Goal: Task Accomplishment & Management: Use online tool/utility

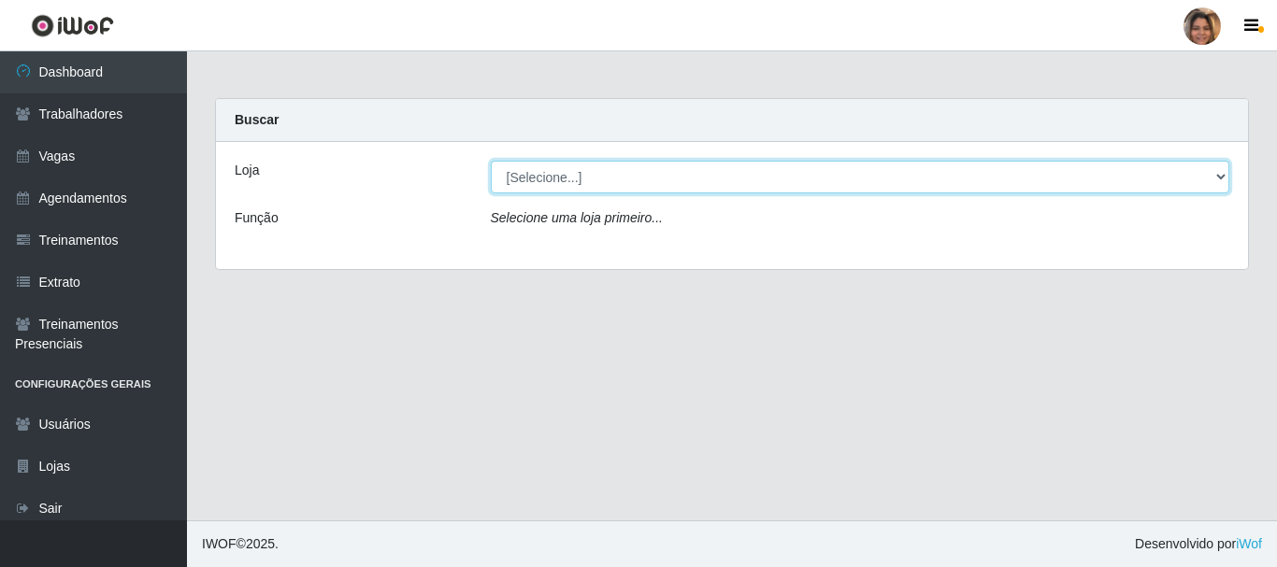
click at [1220, 186] on select "[Selecione...] Mar Vermelho - CEASA Mar Vermelho - Centro de Distribuição" at bounding box center [860, 177] width 739 height 33
select select "474"
click at [491, 161] on select "[Selecione...] Mar Vermelho - CEASA Mar Vermelho - Centro de Distribuição" at bounding box center [860, 177] width 739 height 33
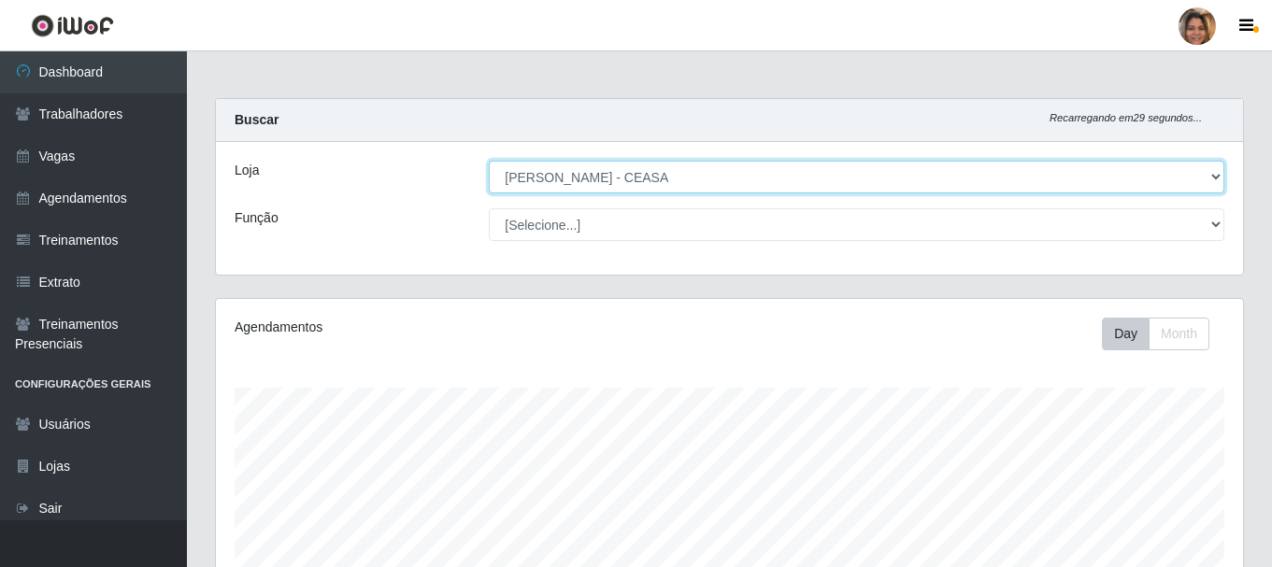
scroll to position [388, 1027]
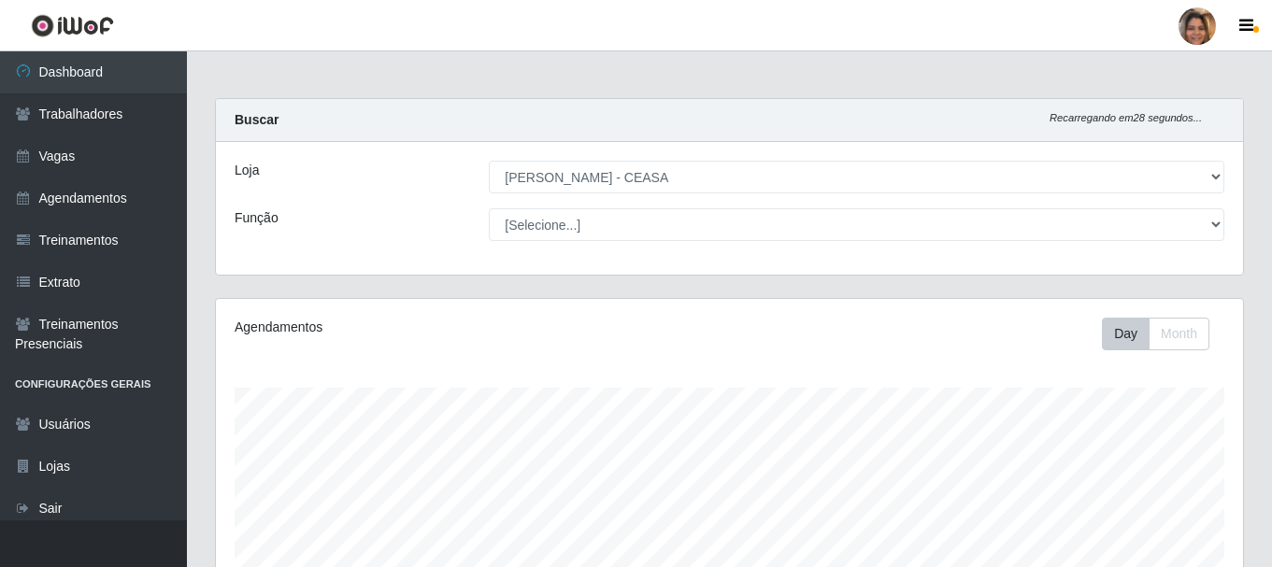
click at [1226, 235] on div "[Selecione...] Repositor Repositor + Repositor ++" at bounding box center [857, 224] width 764 height 33
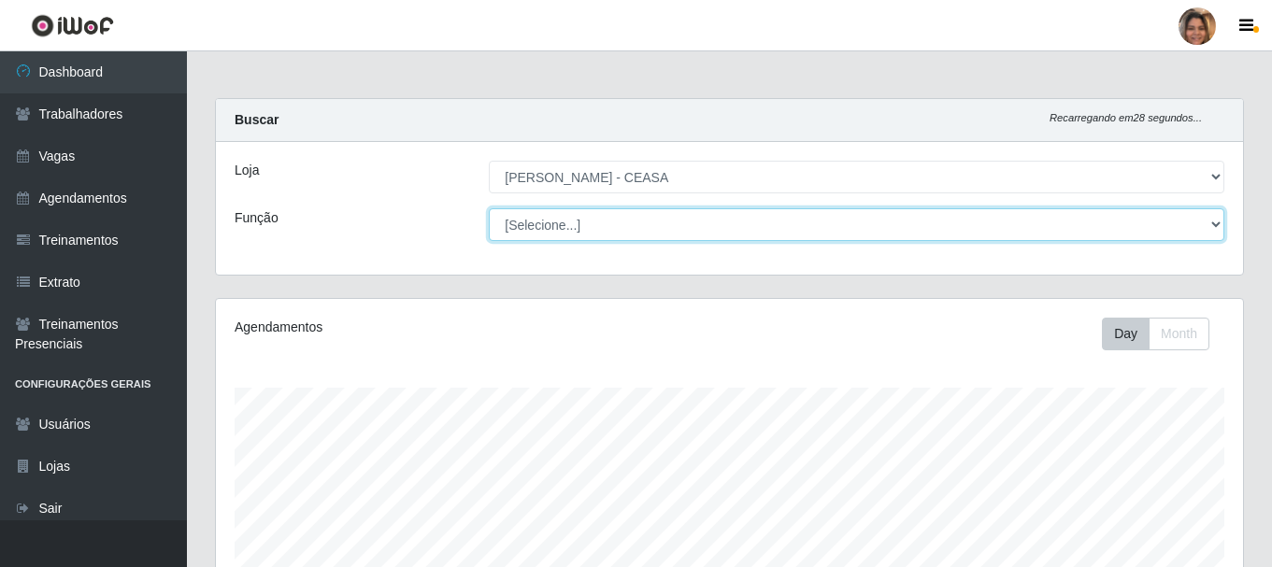
drag, startPoint x: 1186, startPoint y: 229, endPoint x: 1201, endPoint y: 227, distance: 15.1
click at [1191, 227] on select "[Selecione...] Repositor Repositor + Repositor ++" at bounding box center [857, 224] width 736 height 33
select select "24"
click at [489, 208] on select "[Selecione...] Repositor Repositor + Repositor ++" at bounding box center [857, 224] width 736 height 33
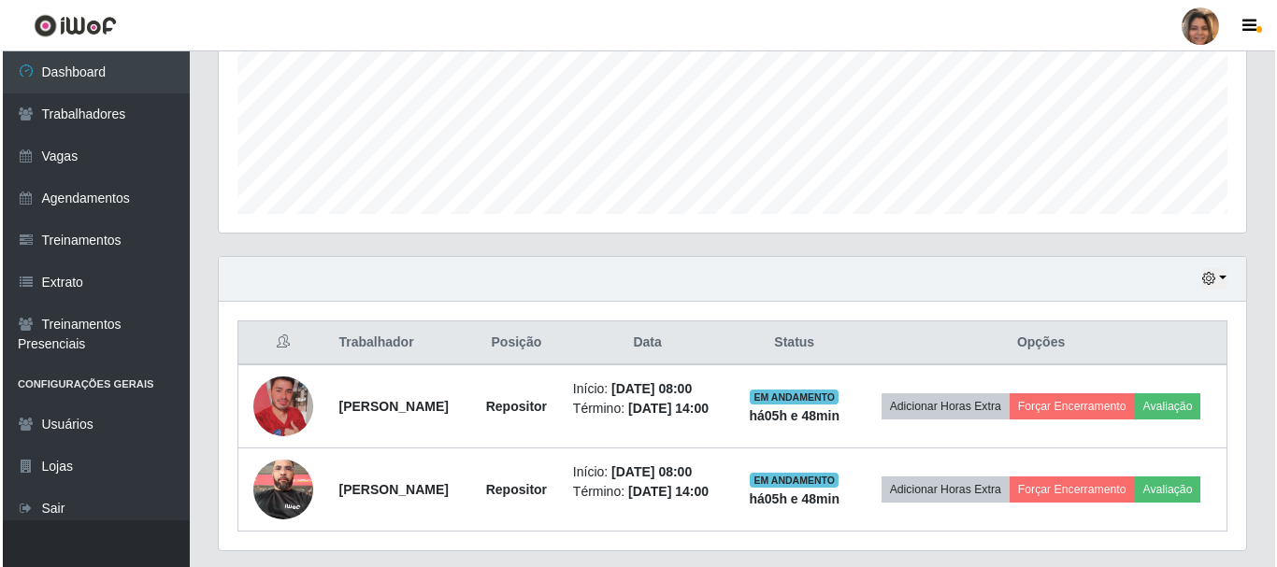
scroll to position [478, 0]
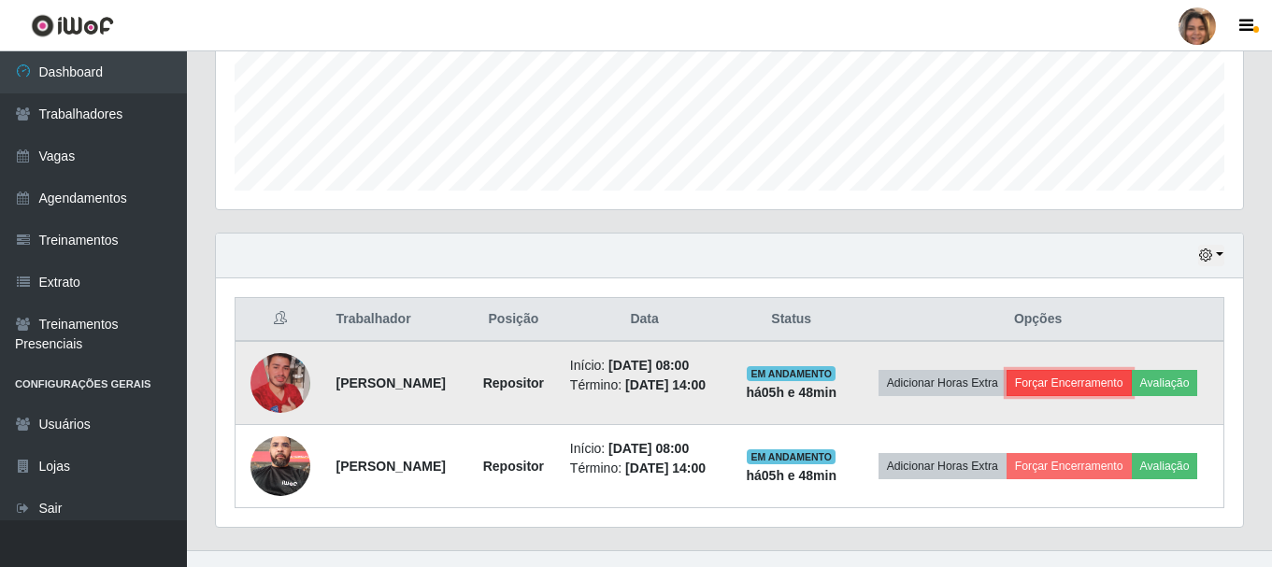
click at [1091, 386] on button "Forçar Encerramento" at bounding box center [1069, 383] width 125 height 26
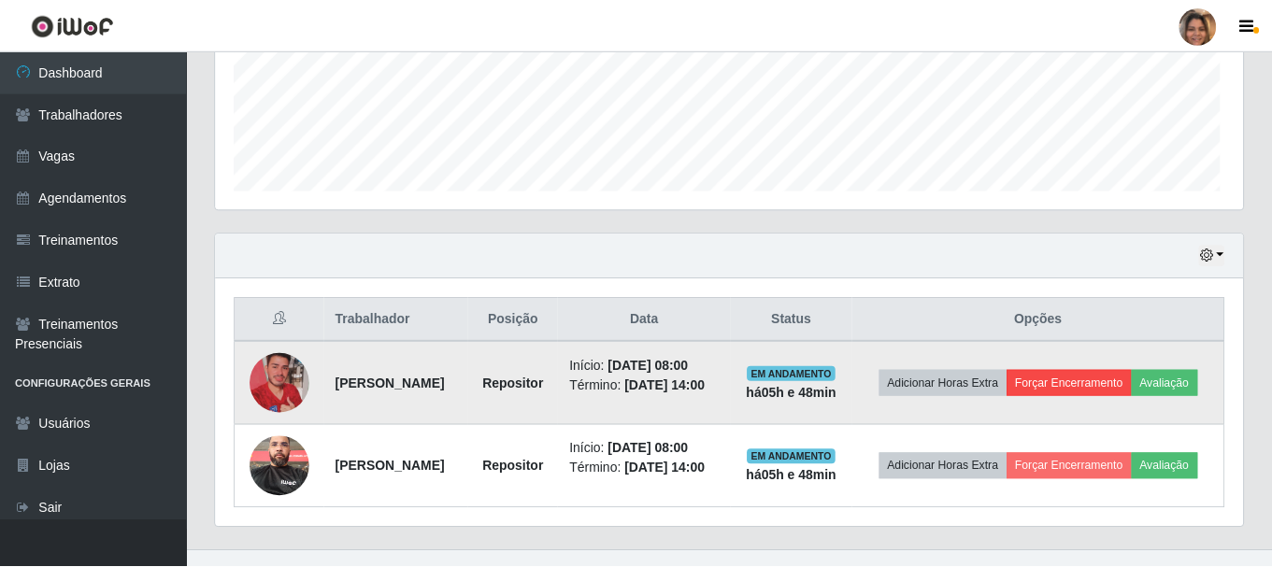
scroll to position [388, 1018]
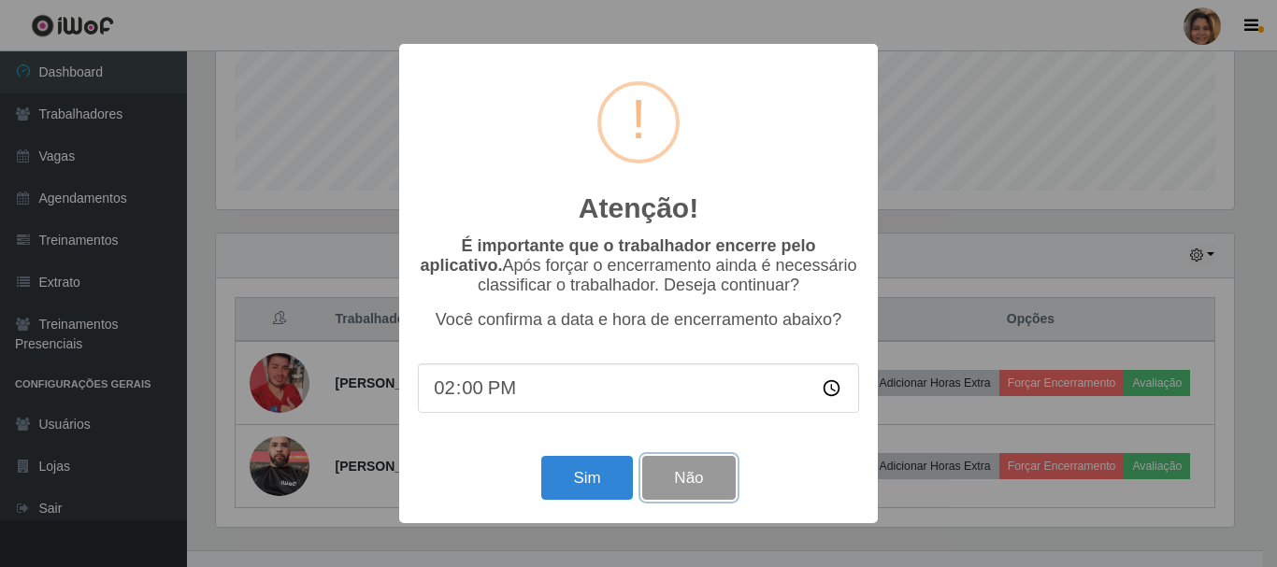
click at [734, 485] on button "Não" at bounding box center [688, 478] width 93 height 44
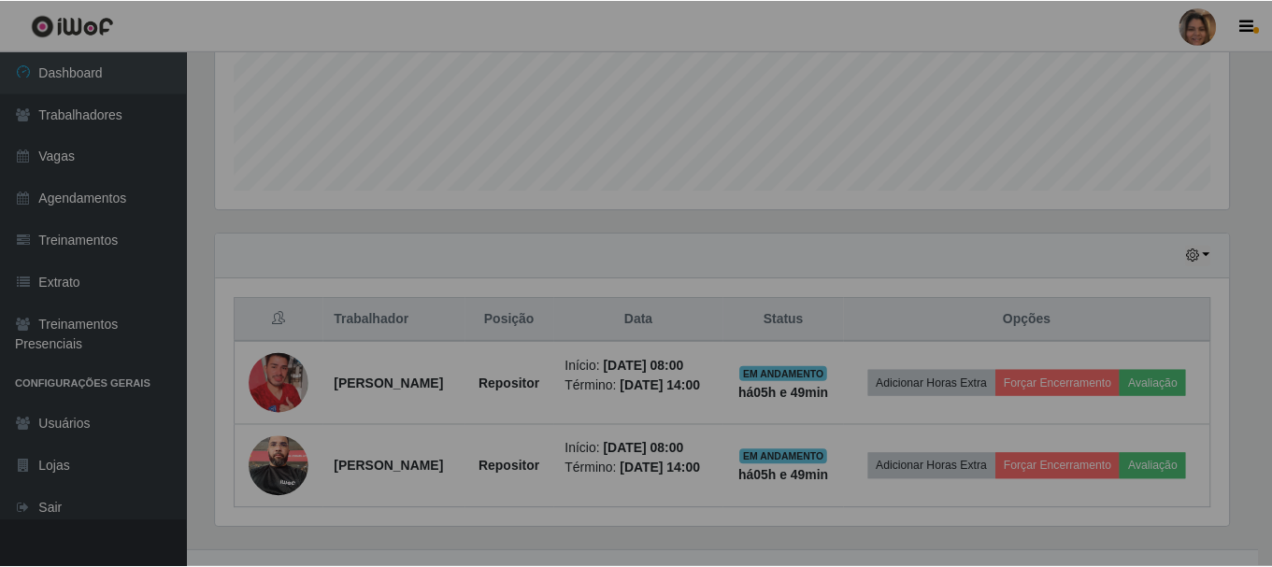
scroll to position [388, 1027]
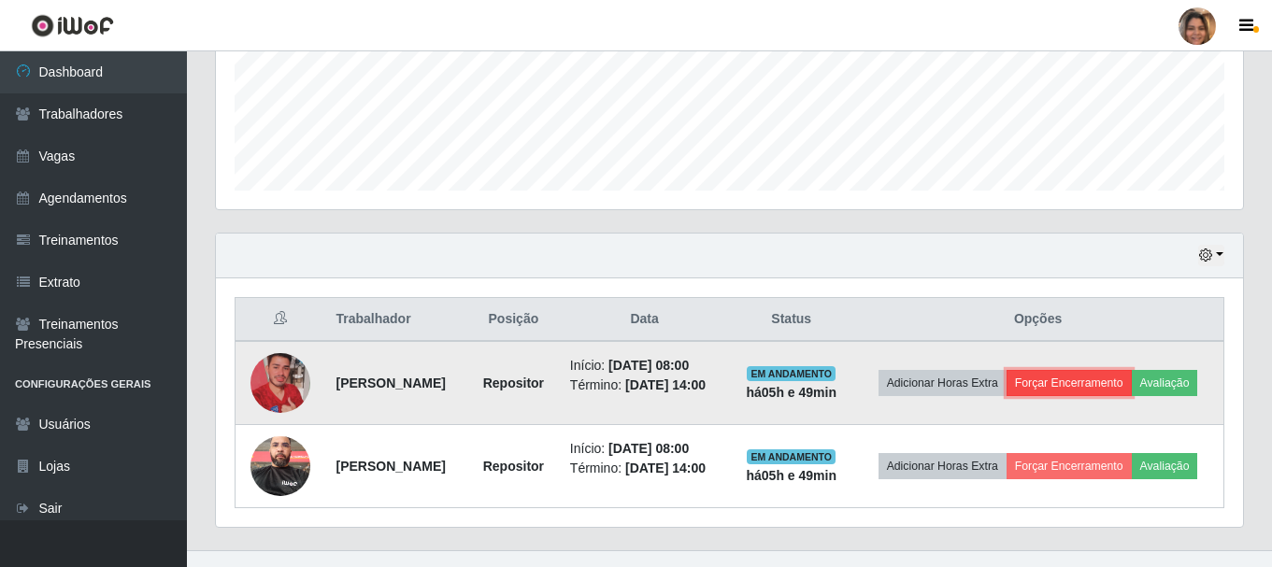
click at [1095, 377] on button "Forçar Encerramento" at bounding box center [1069, 383] width 125 height 26
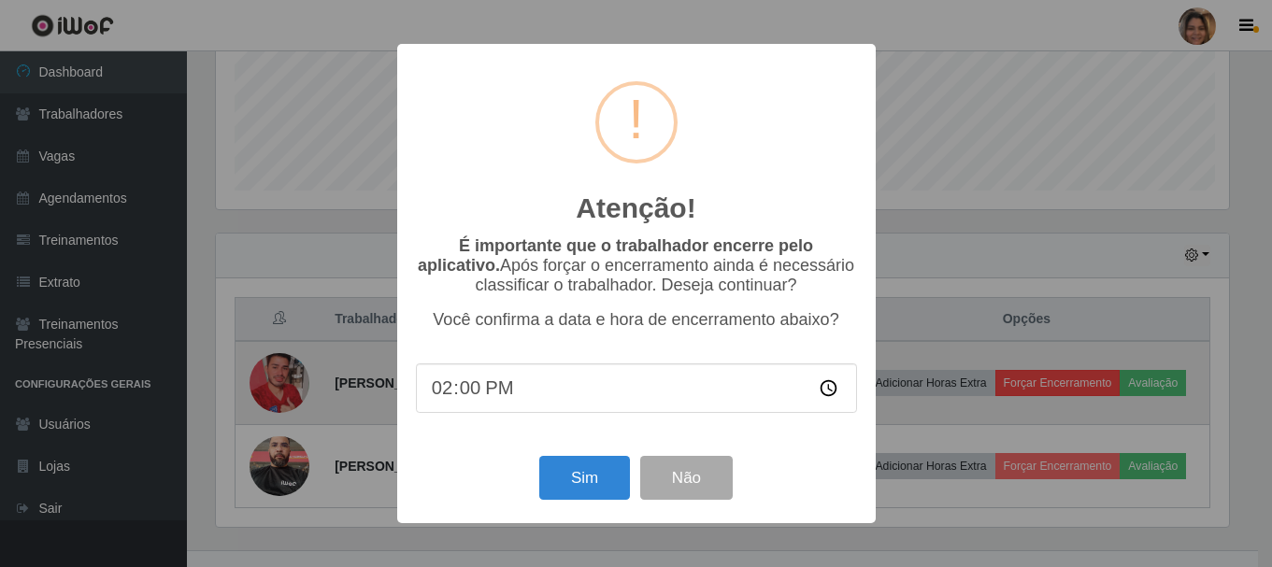
scroll to position [388, 1018]
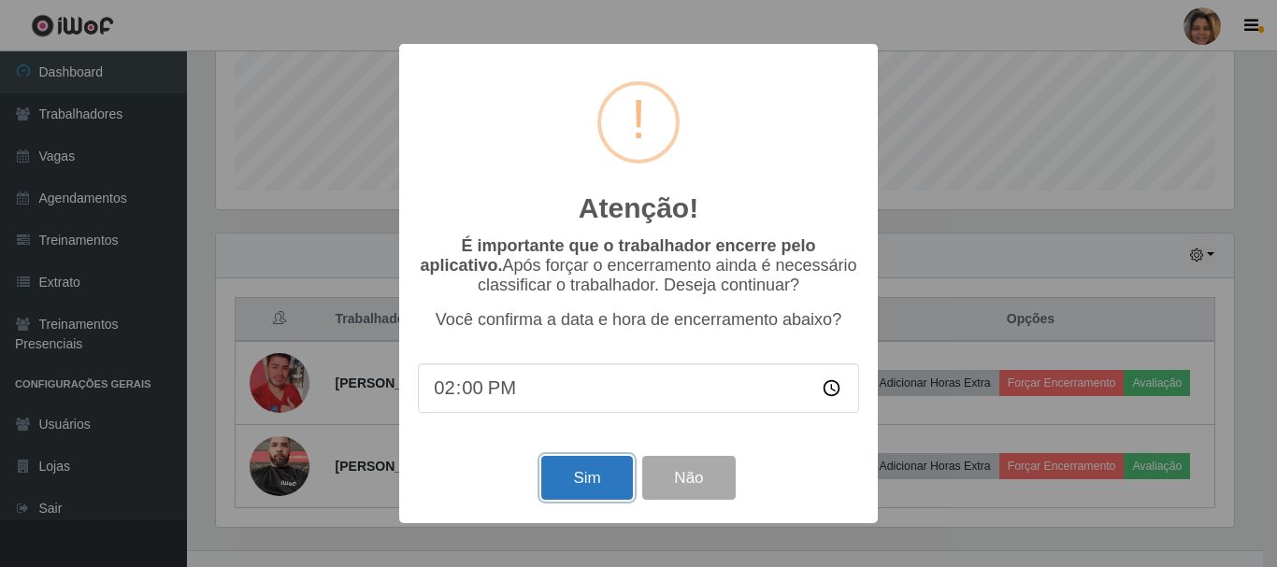
click at [589, 474] on button "Sim" at bounding box center [586, 478] width 91 height 44
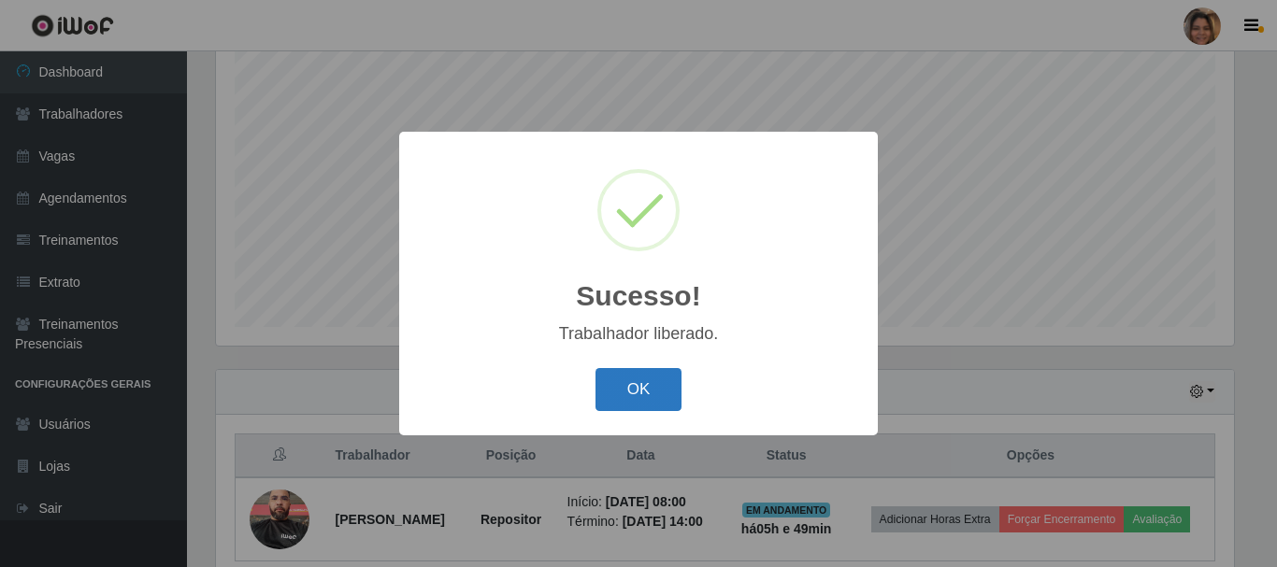
click at [644, 383] on button "OK" at bounding box center [638, 390] width 87 height 44
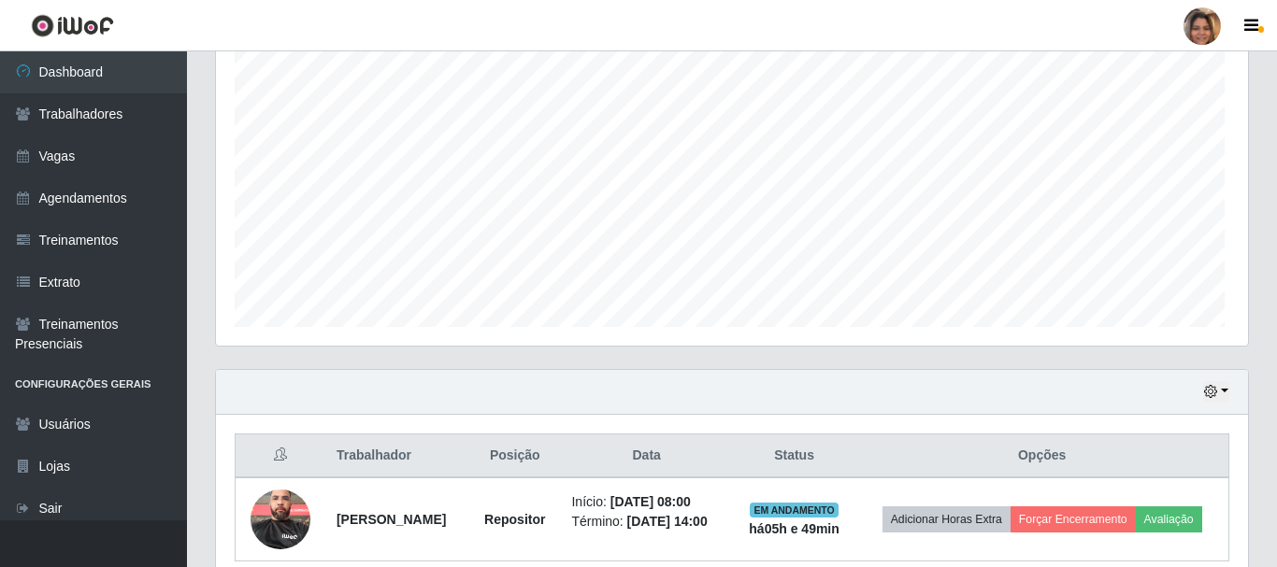
scroll to position [388, 1027]
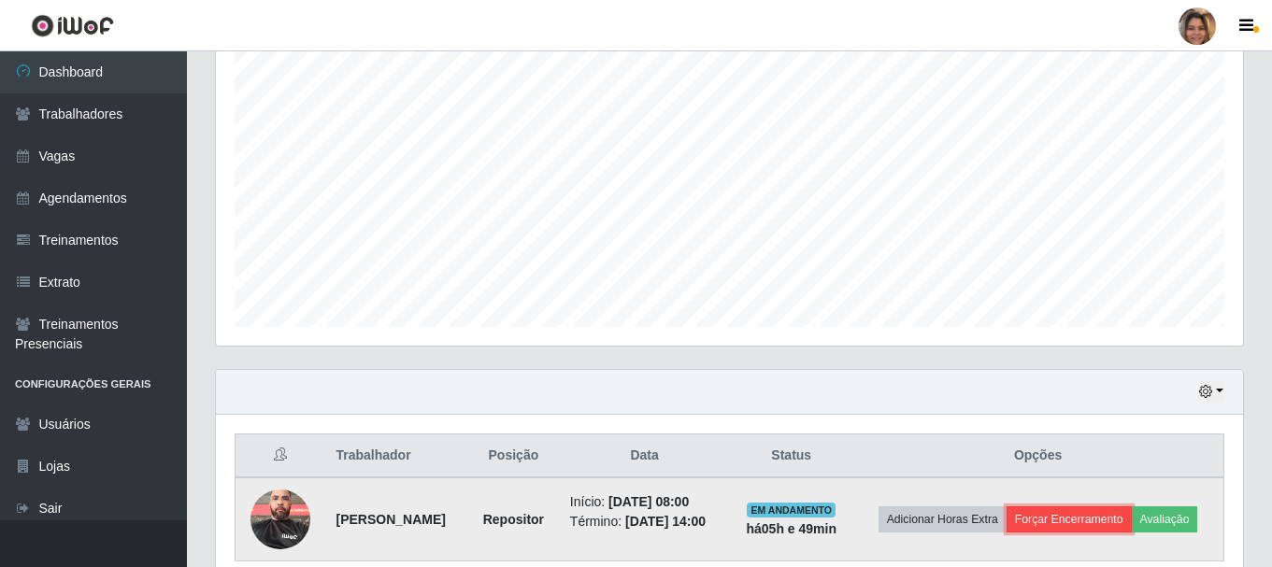
click at [1089, 523] on button "Forçar Encerramento" at bounding box center [1069, 520] width 125 height 26
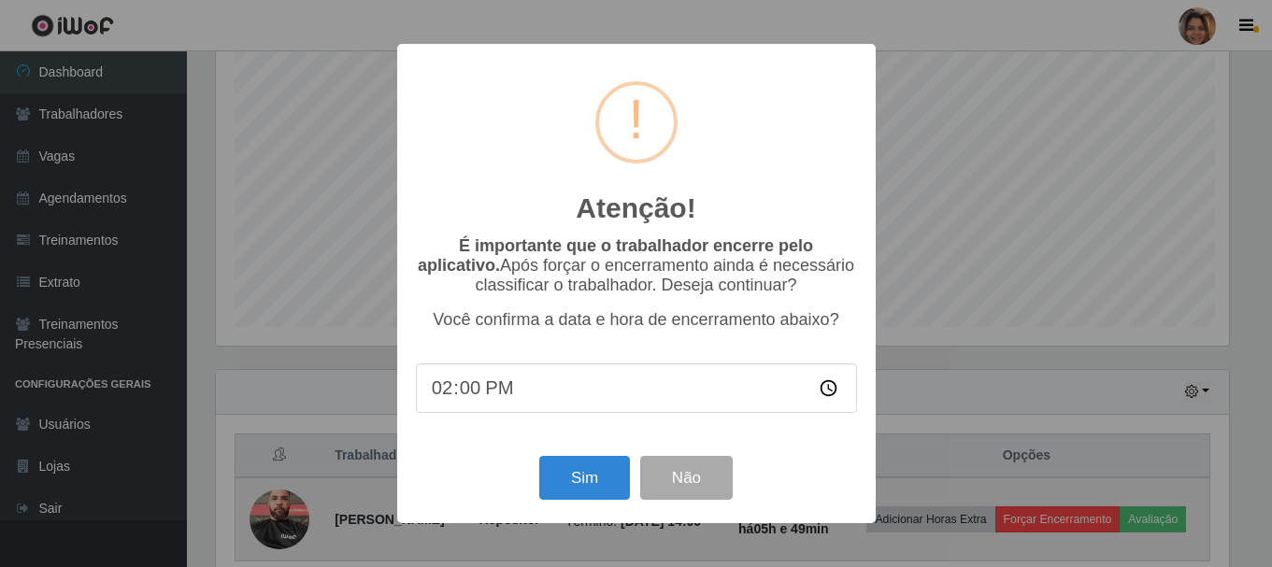
scroll to position [388, 1018]
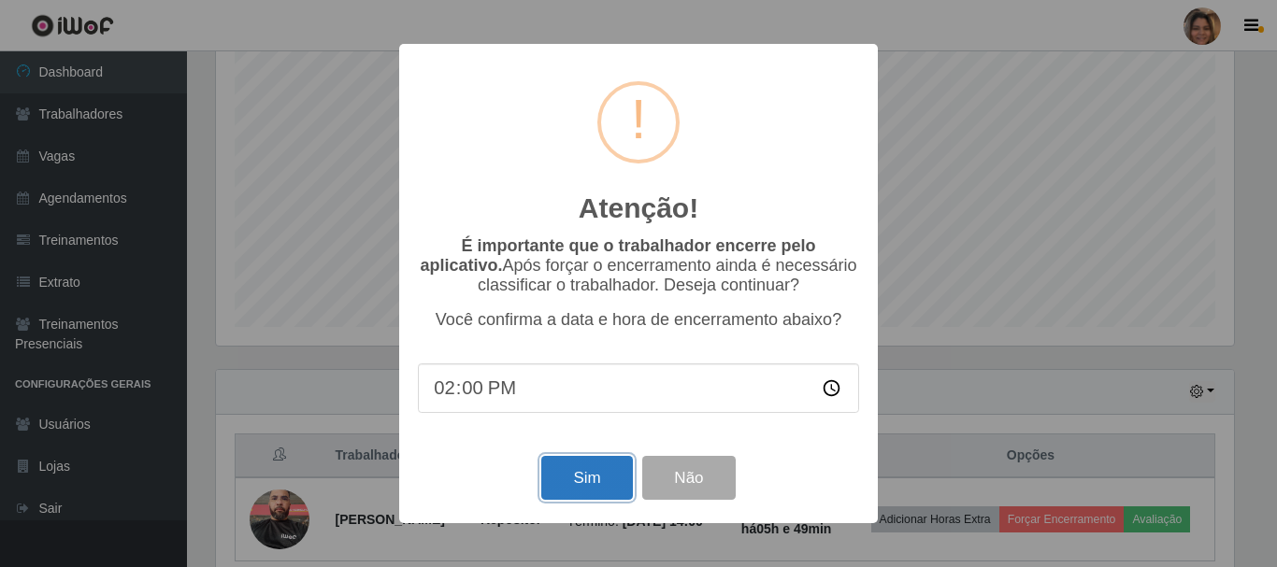
click at [572, 473] on button "Sim" at bounding box center [586, 478] width 91 height 44
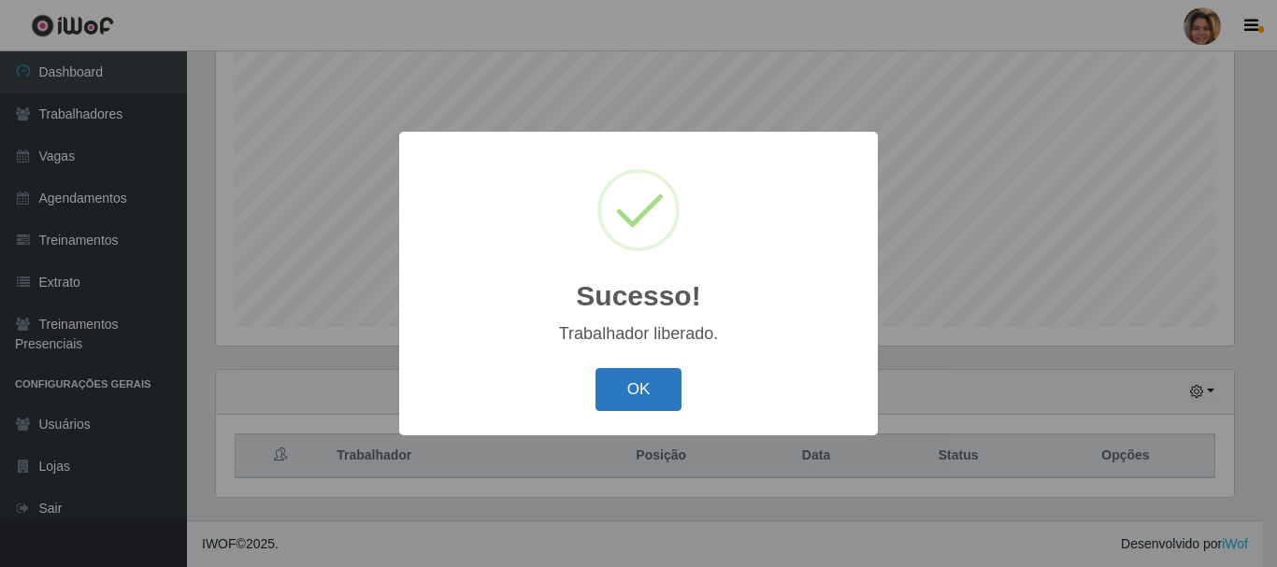
click at [650, 393] on button "OK" at bounding box center [638, 390] width 87 height 44
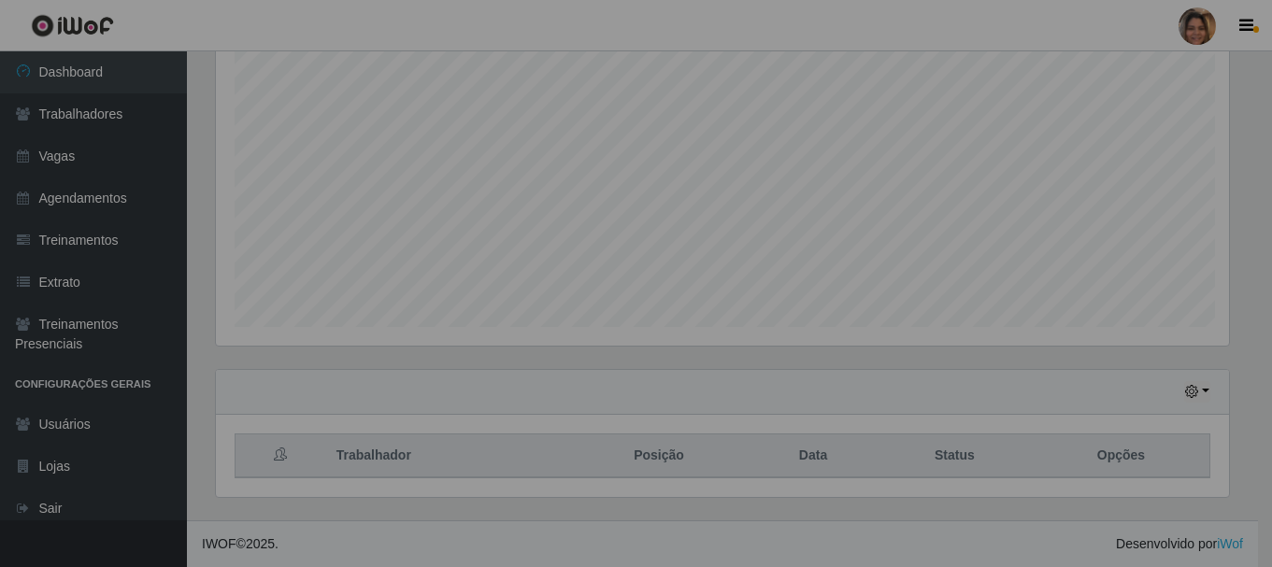
scroll to position [388, 1027]
